Goal: Unclear

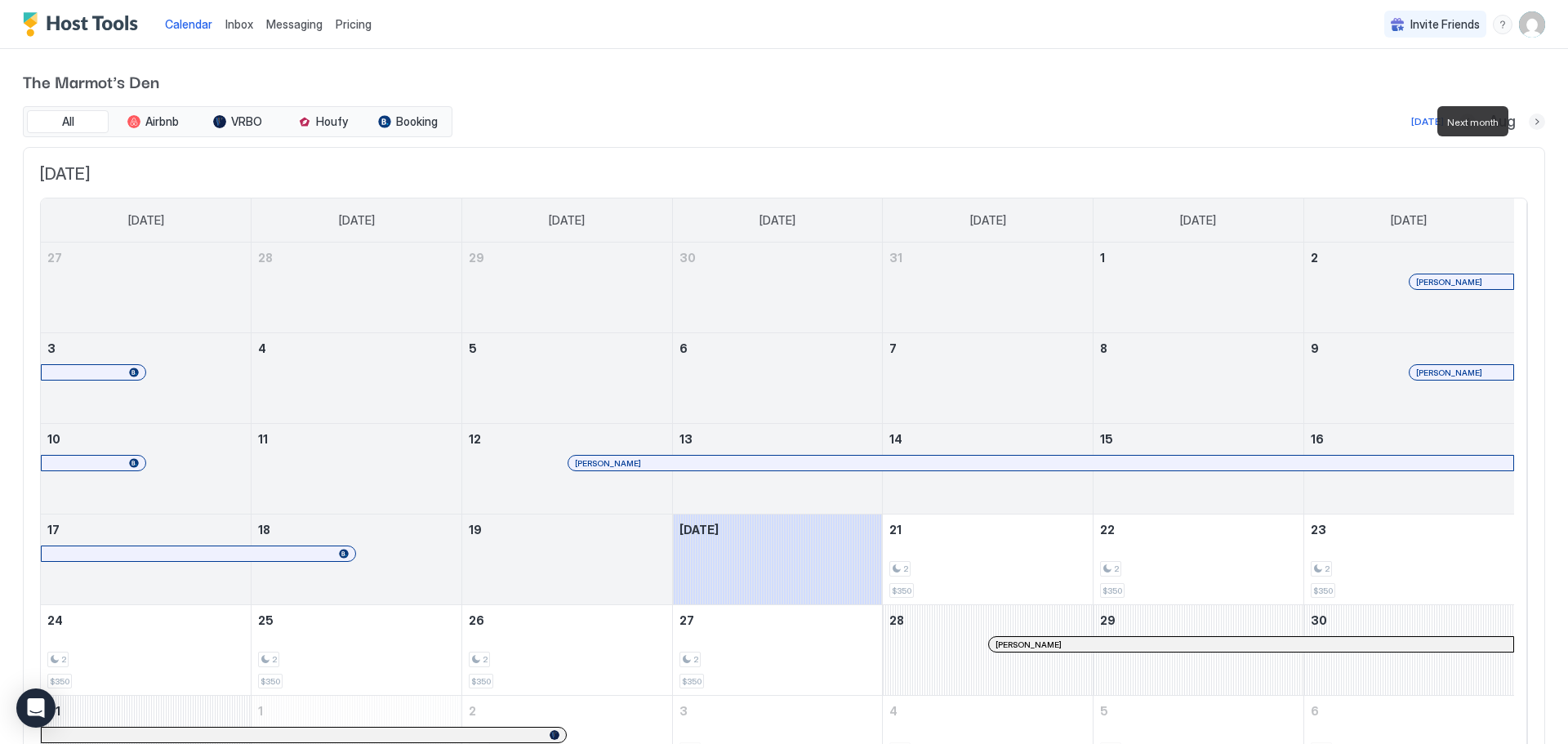
click at [1529, 122] on button "Next month" at bounding box center [1537, 121] width 17 height 17
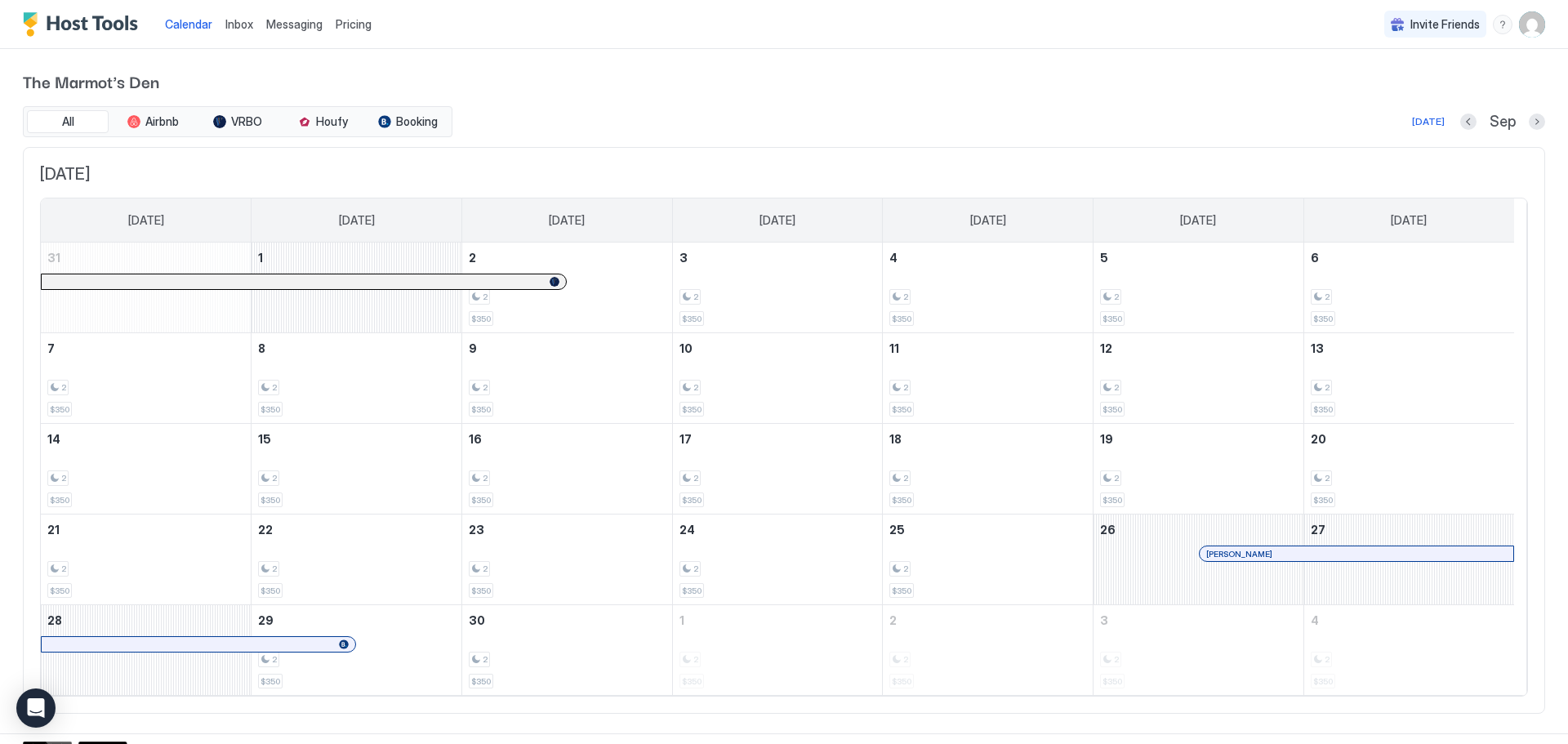
click at [1516, 123] on div "Sep" at bounding box center [1503, 122] width 85 height 19
click at [1529, 121] on button "Next month" at bounding box center [1537, 121] width 17 height 17
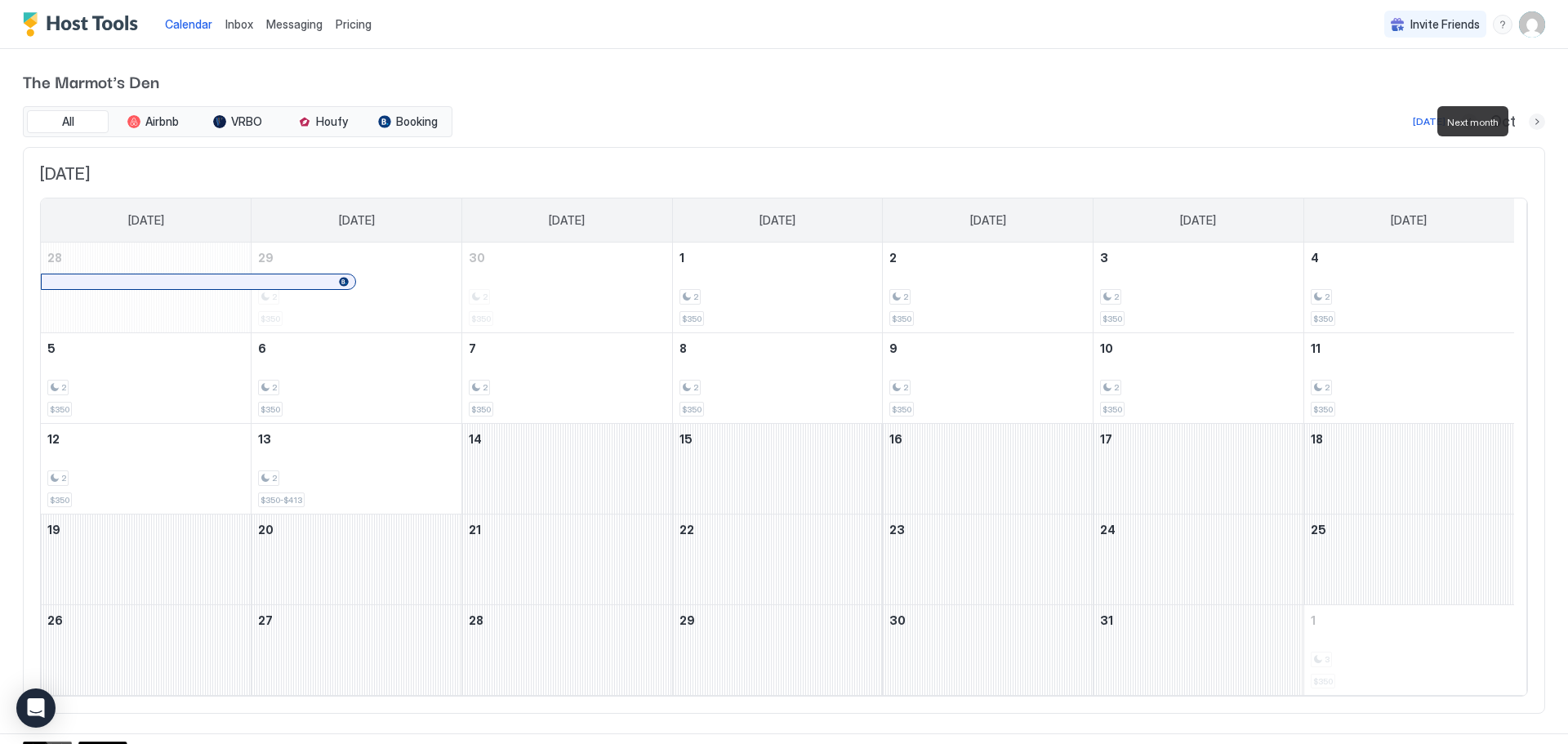
click at [1529, 121] on button "Next month" at bounding box center [1537, 121] width 17 height 17
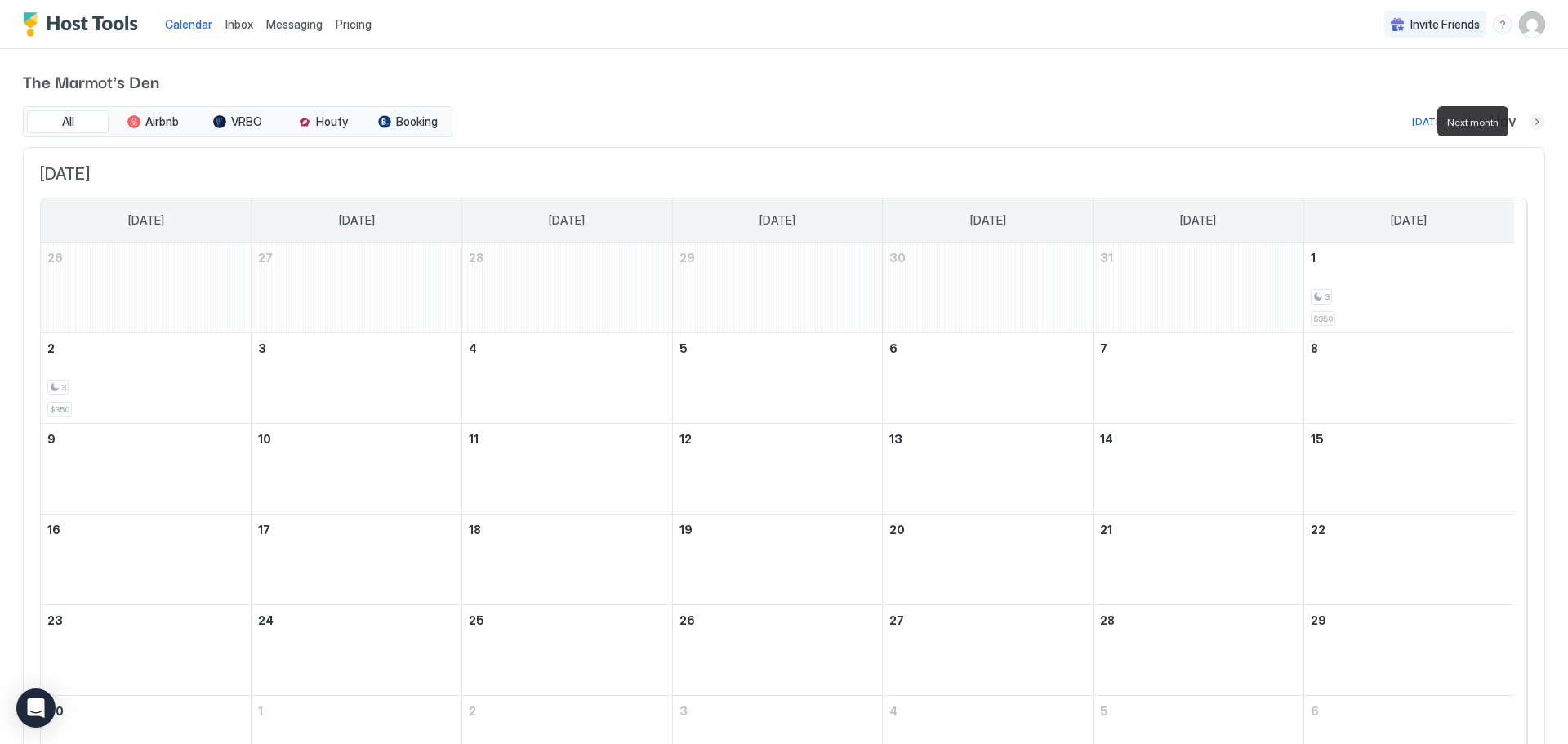
click at [1529, 121] on button "Next month" at bounding box center [1537, 121] width 17 height 17
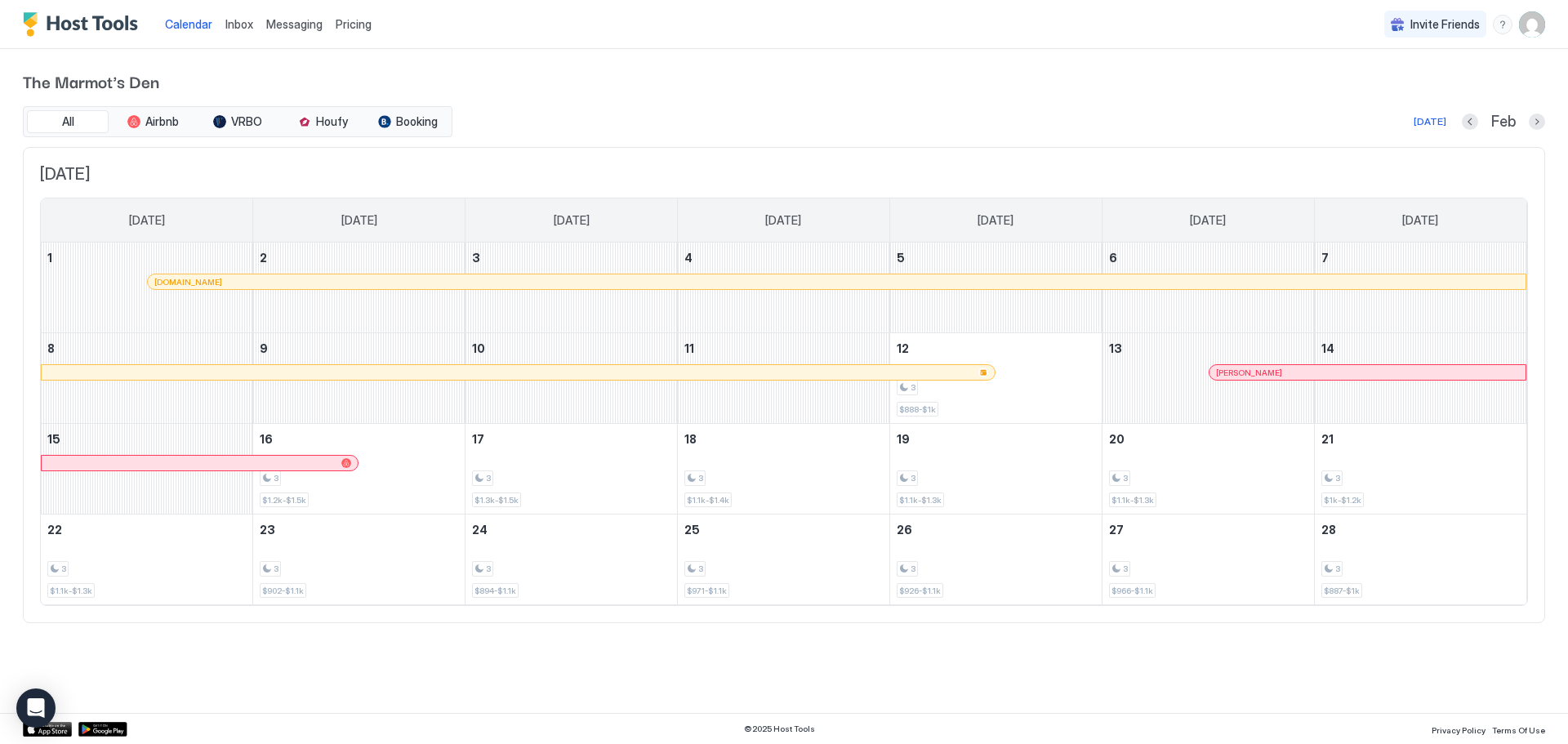
click at [1524, 121] on div "Feb" at bounding box center [1504, 122] width 84 height 19
click at [1534, 120] on button "Next month" at bounding box center [1537, 121] width 17 height 17
